Goal: Task Accomplishment & Management: Manage account settings

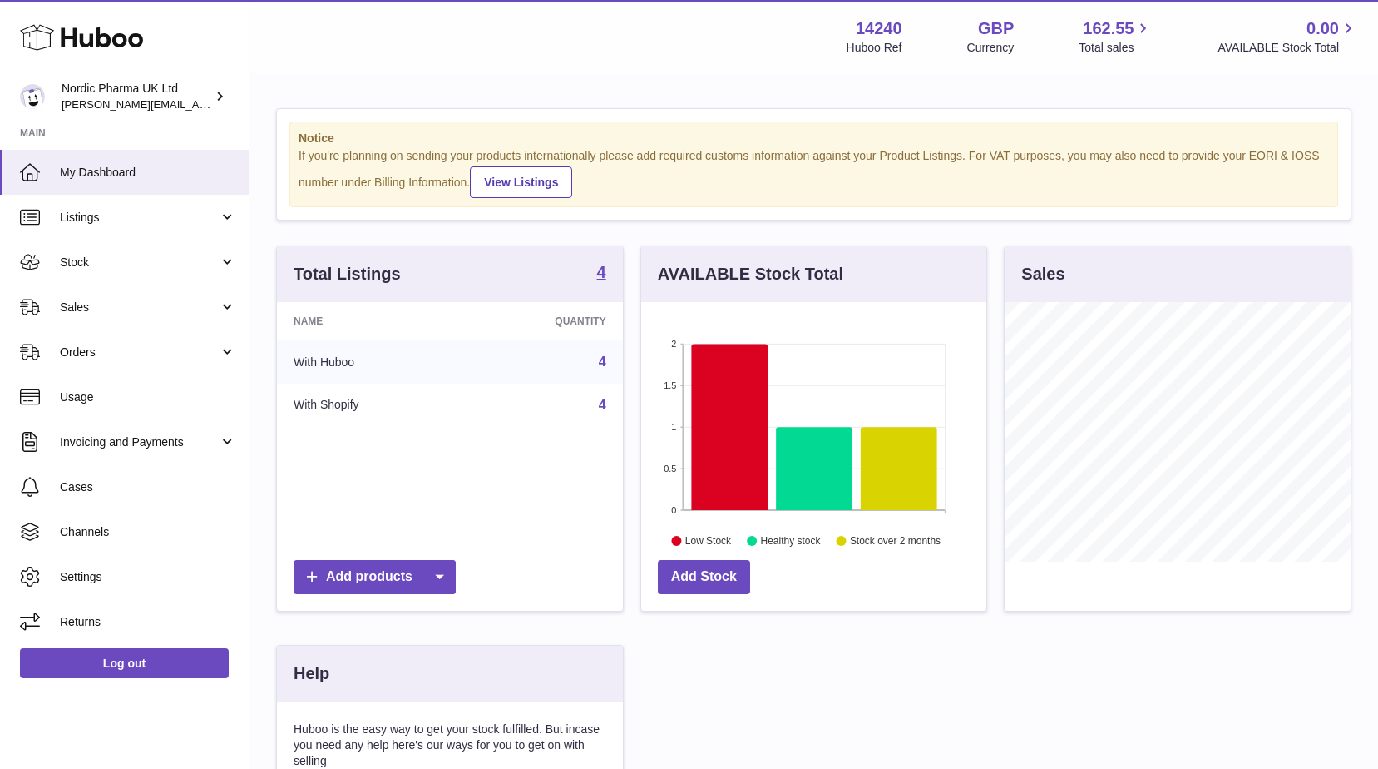
scroll to position [260, 345]
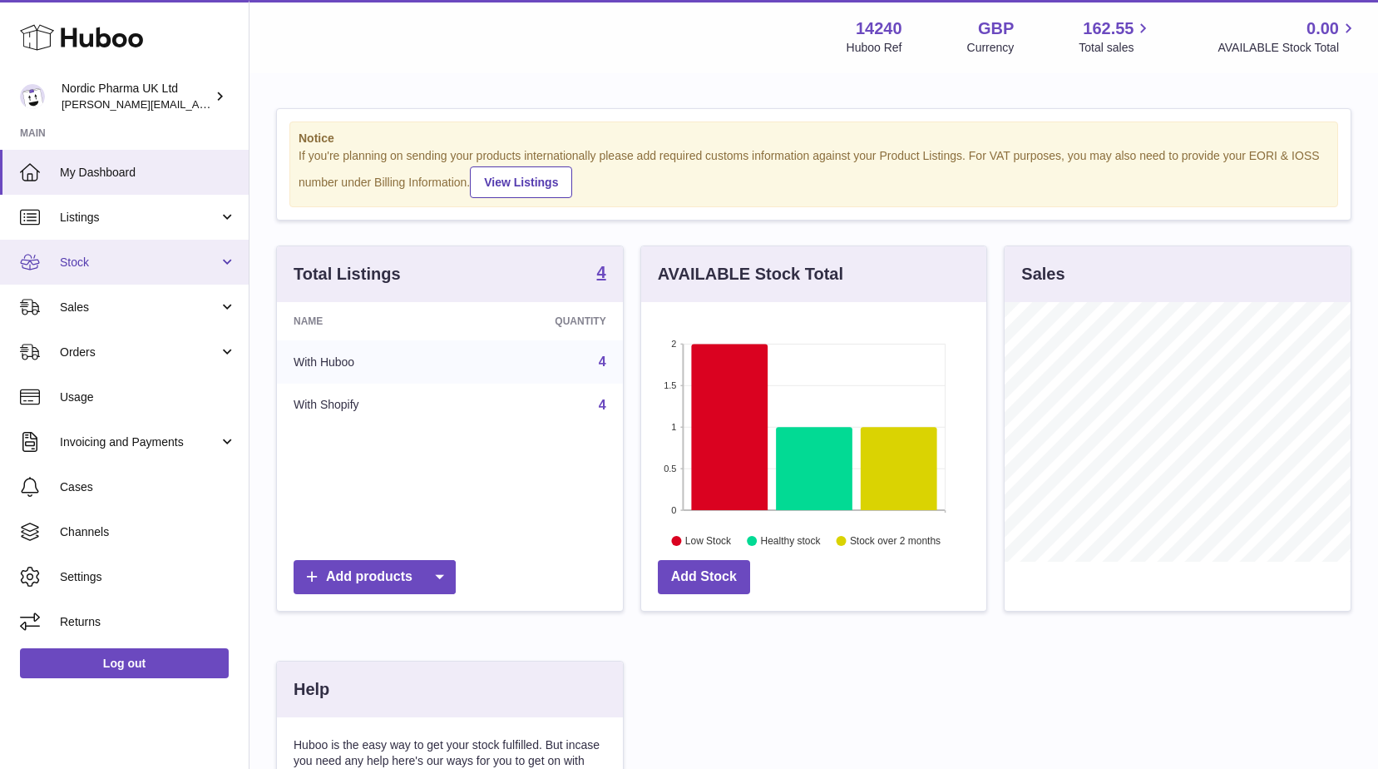
click at [94, 260] on span "Stock" at bounding box center [139, 263] width 159 height 16
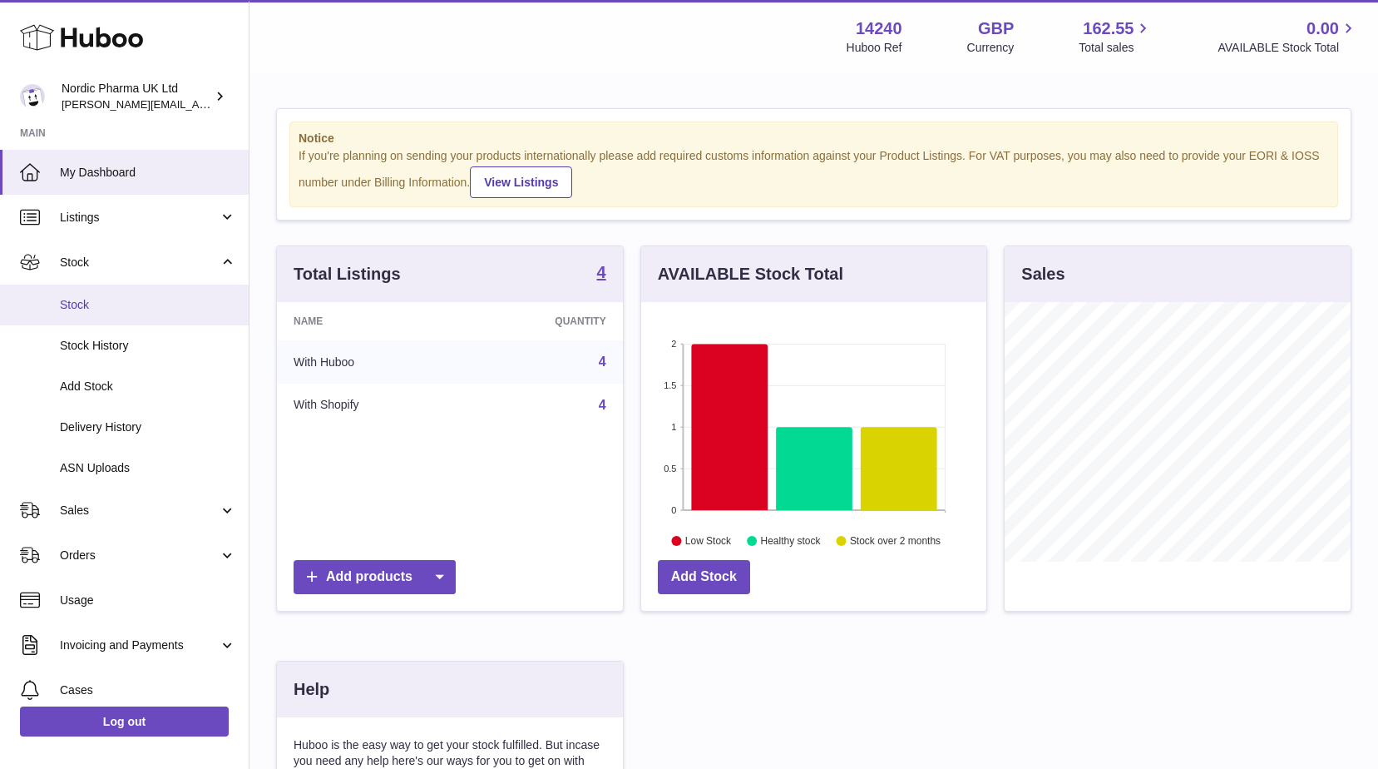
click at [94, 314] on link "Stock" at bounding box center [124, 305] width 249 height 41
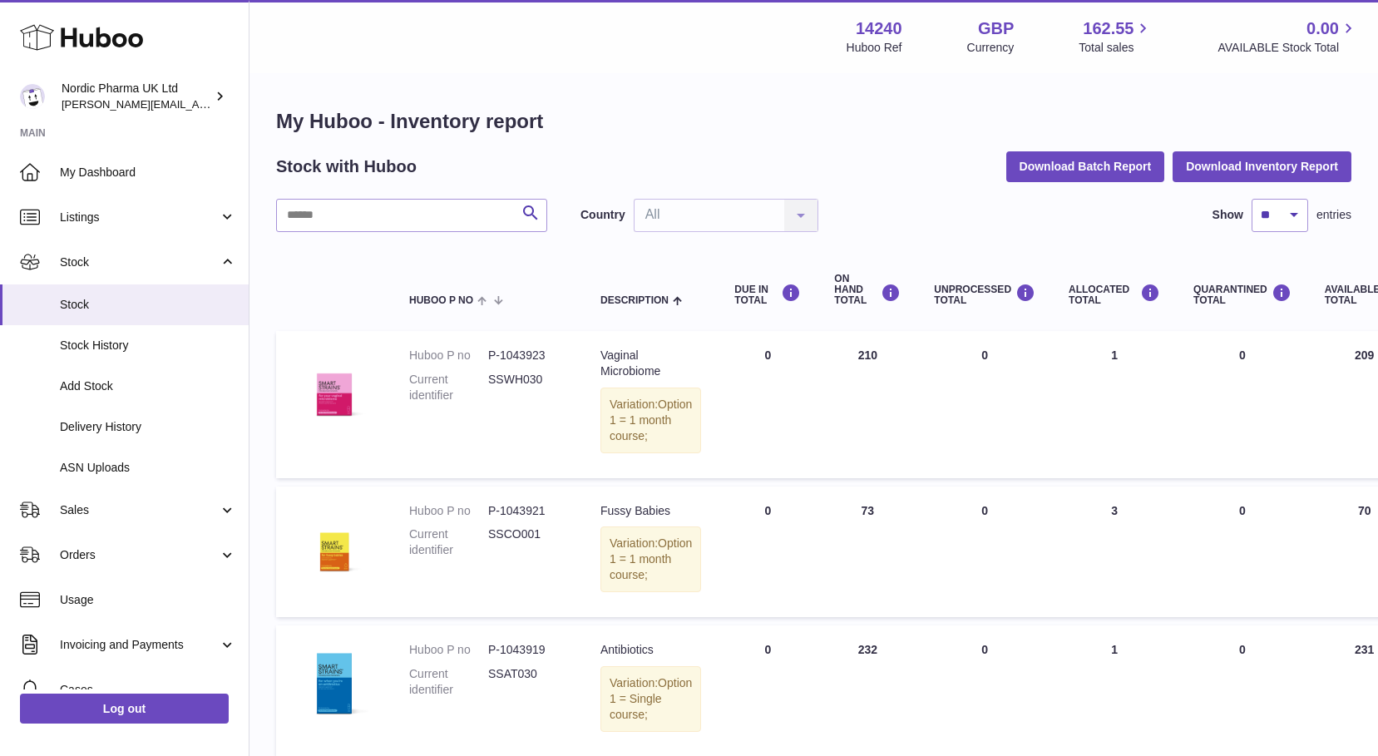
click at [933, 591] on td "UNPROCESSED Total 0" at bounding box center [985, 552] width 135 height 131
click at [134, 724] on link "Log out" at bounding box center [124, 709] width 209 height 30
